Goal: Task Accomplishment & Management: Manage account settings

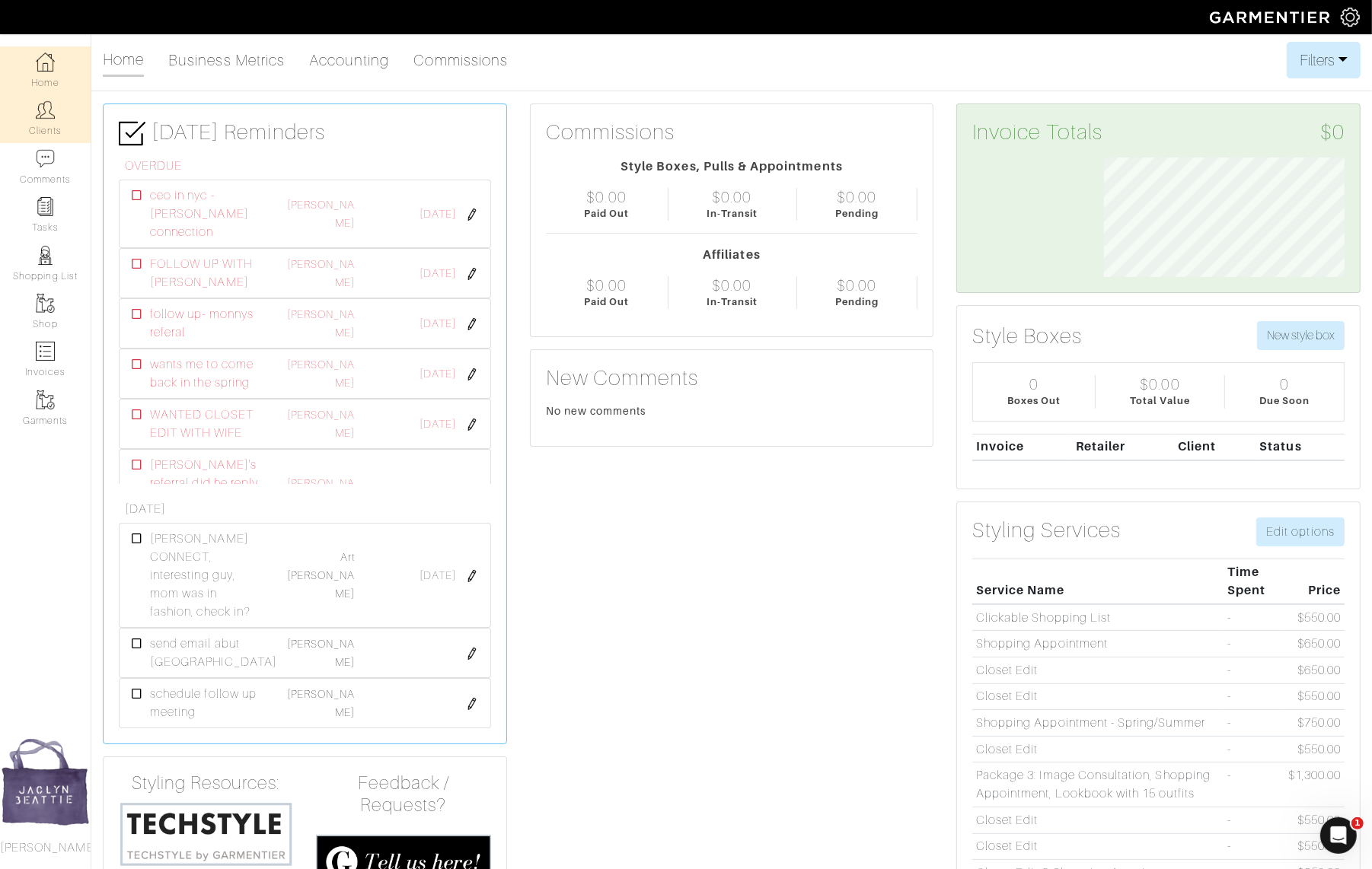
click at [25, 110] on link "Clients" at bounding box center [45, 118] width 91 height 48
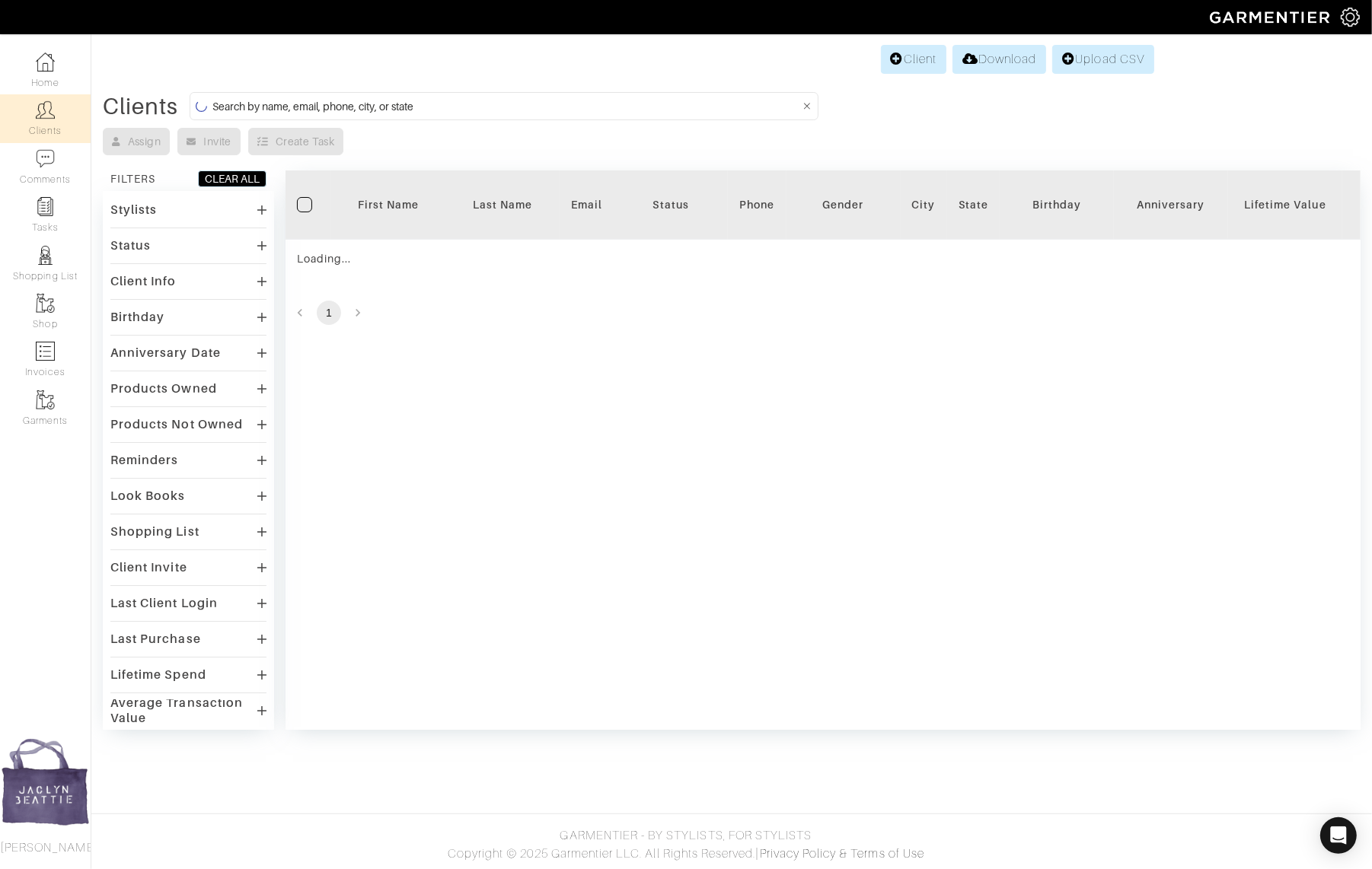
click at [264, 104] on input at bounding box center [506, 106] width 587 height 19
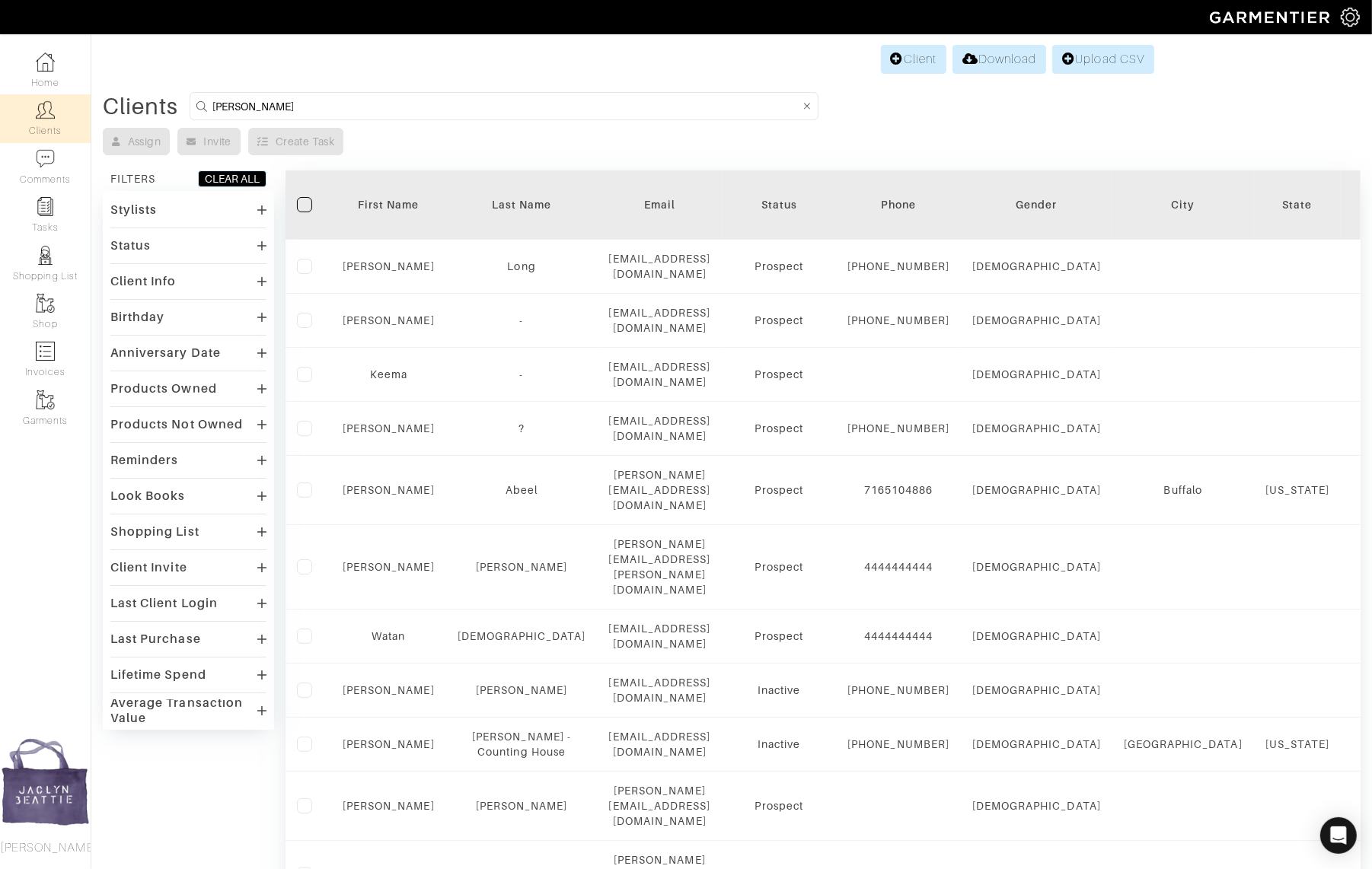
type input "sam tanios"
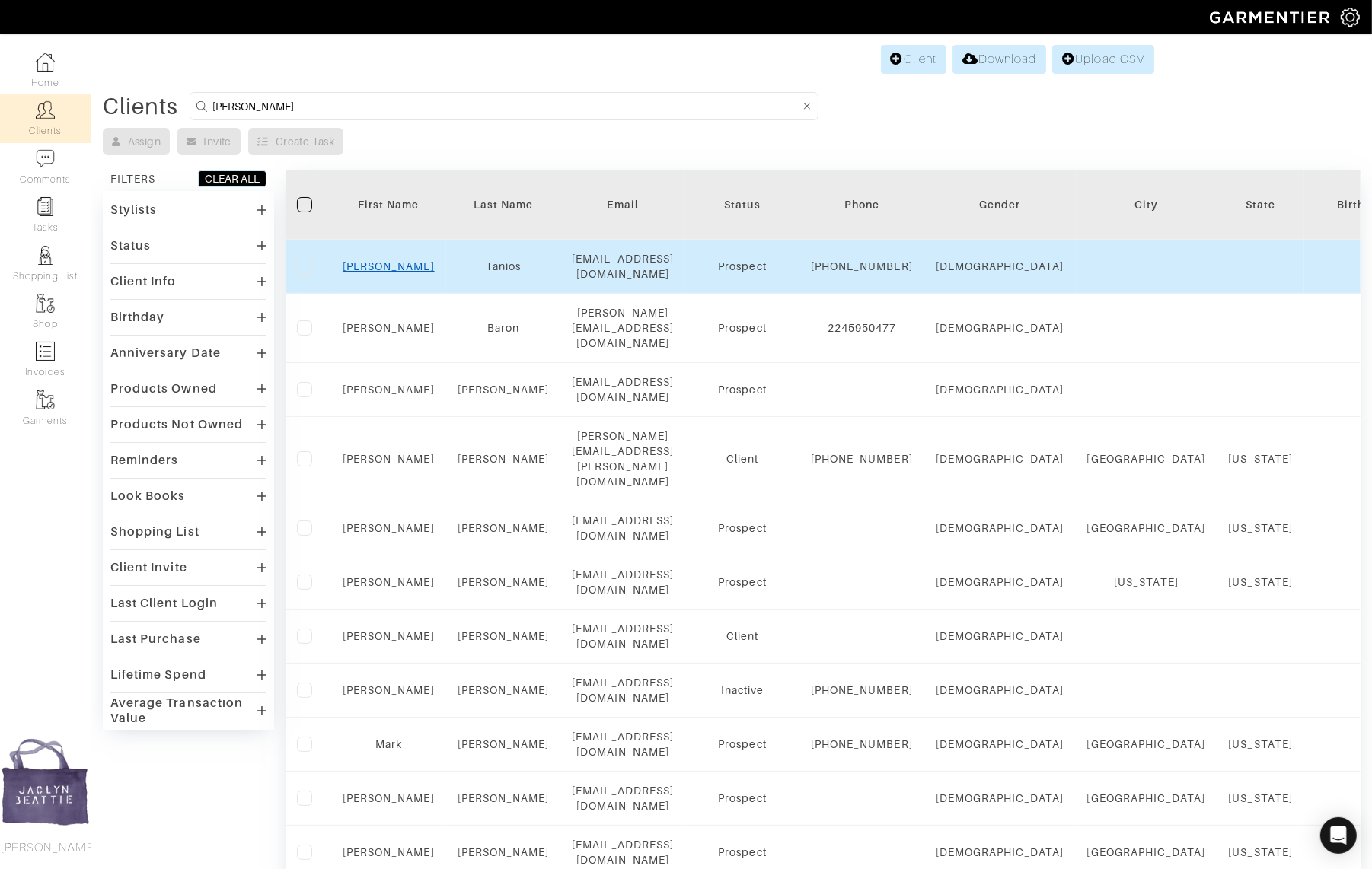
click at [393, 263] on link "Sam" at bounding box center [389, 267] width 92 height 12
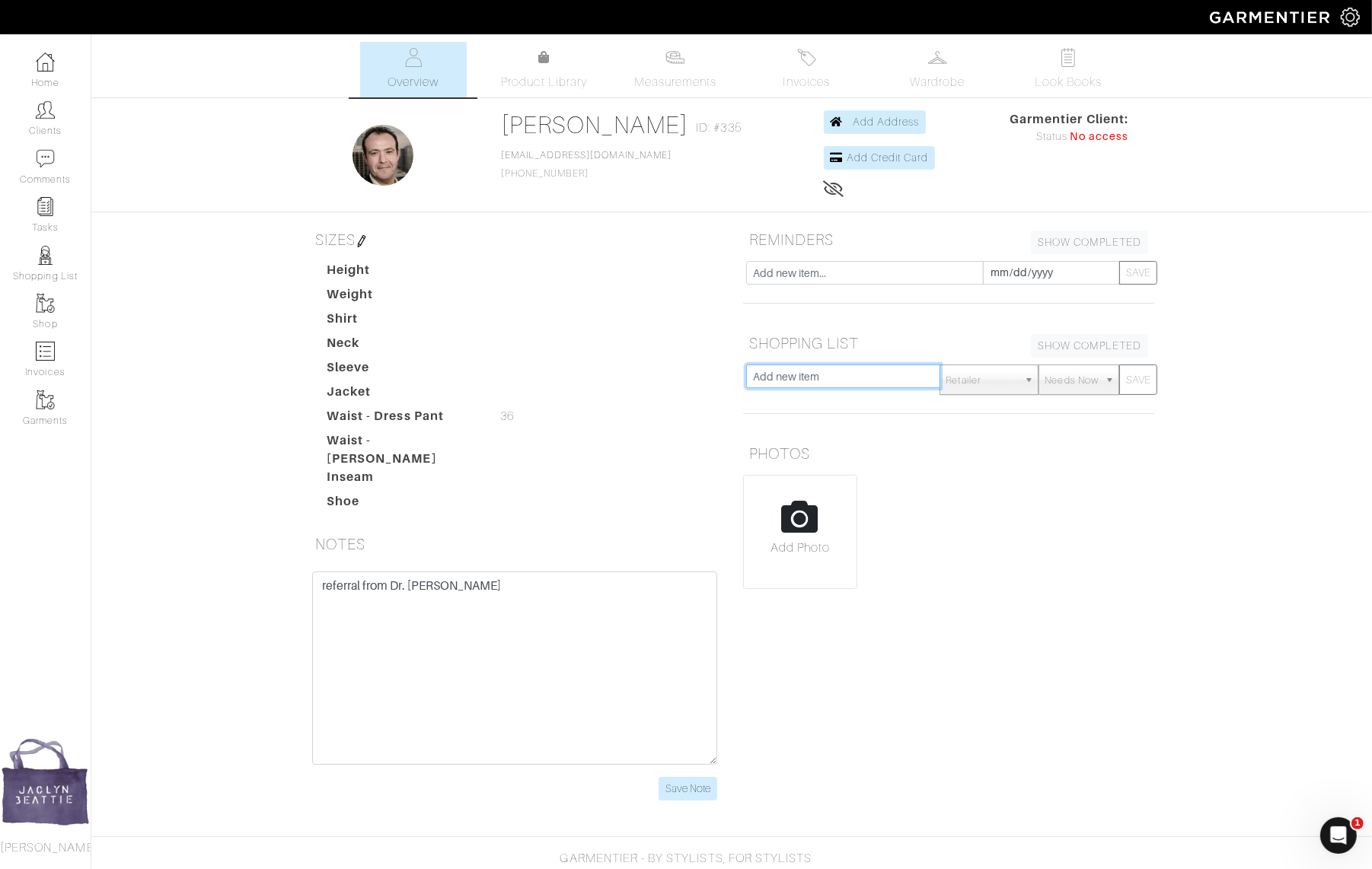
click at [803, 374] on input "text" at bounding box center [843, 376] width 194 height 24
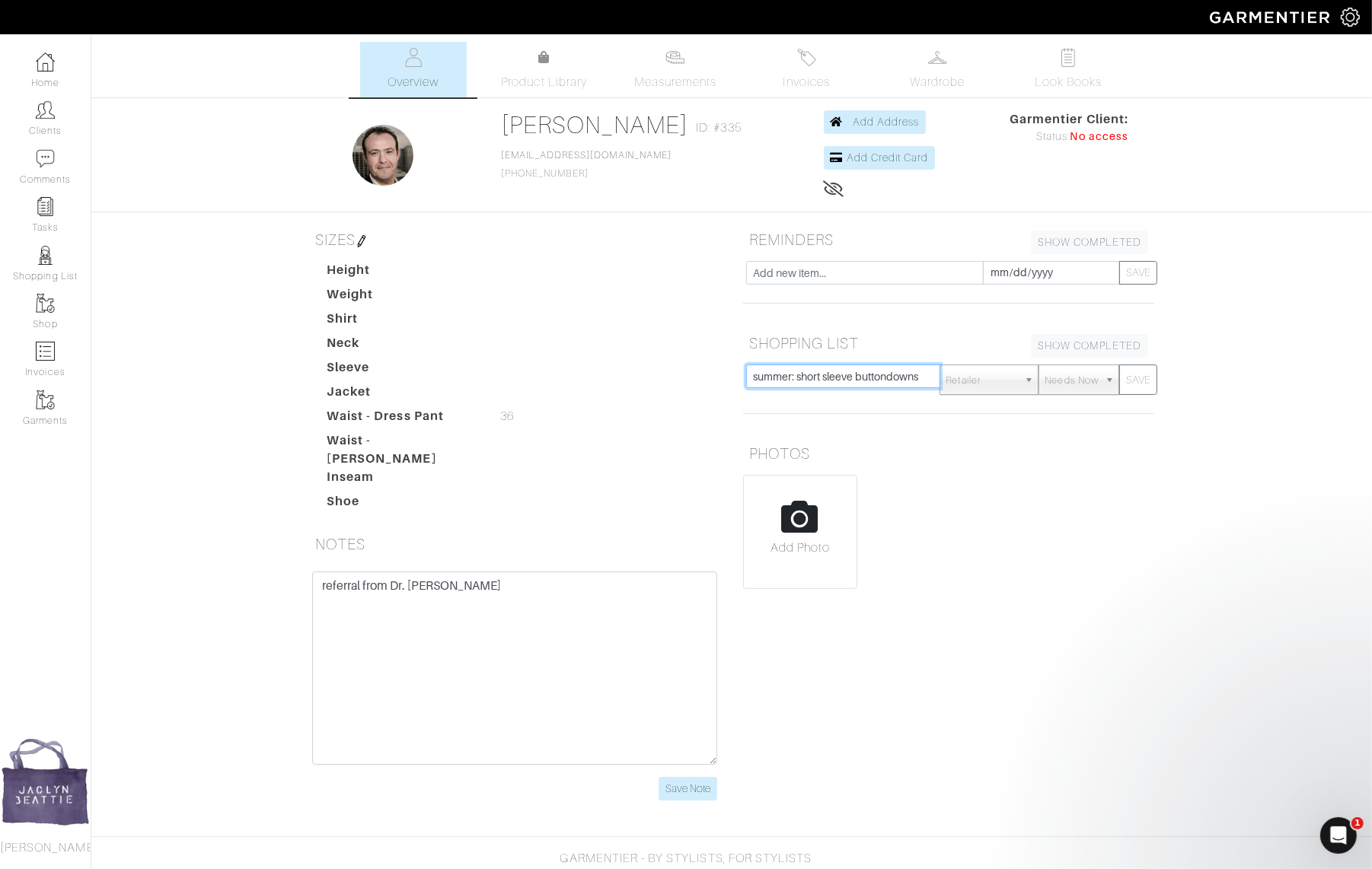
click at [798, 375] on input "summer: short sleeve buttondowns" at bounding box center [843, 376] width 194 height 24
type input "summer: patterned short sleeve buttondowns"
click at [1119, 365] on button "SAVE" at bounding box center [1138, 380] width 38 height 30
